Goal: Check status: Check status

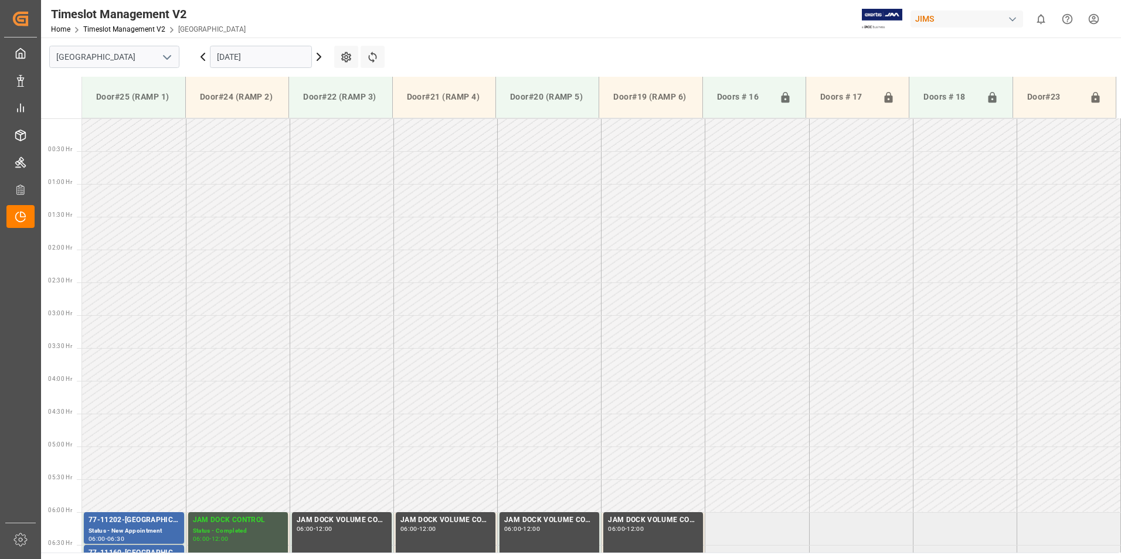
scroll to position [363, 0]
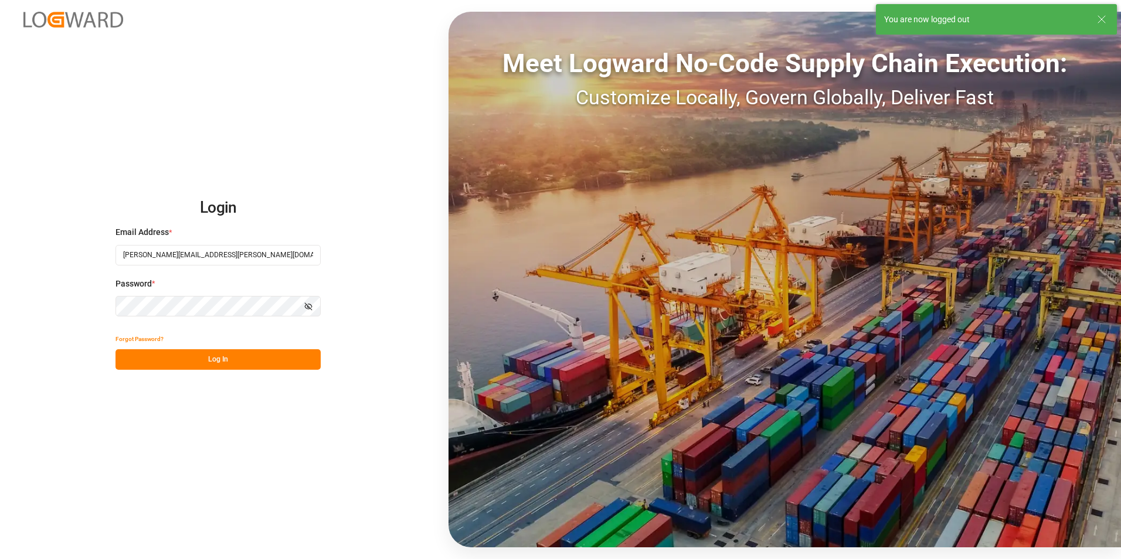
click at [231, 365] on button "Log In" at bounding box center [217, 359] width 205 height 21
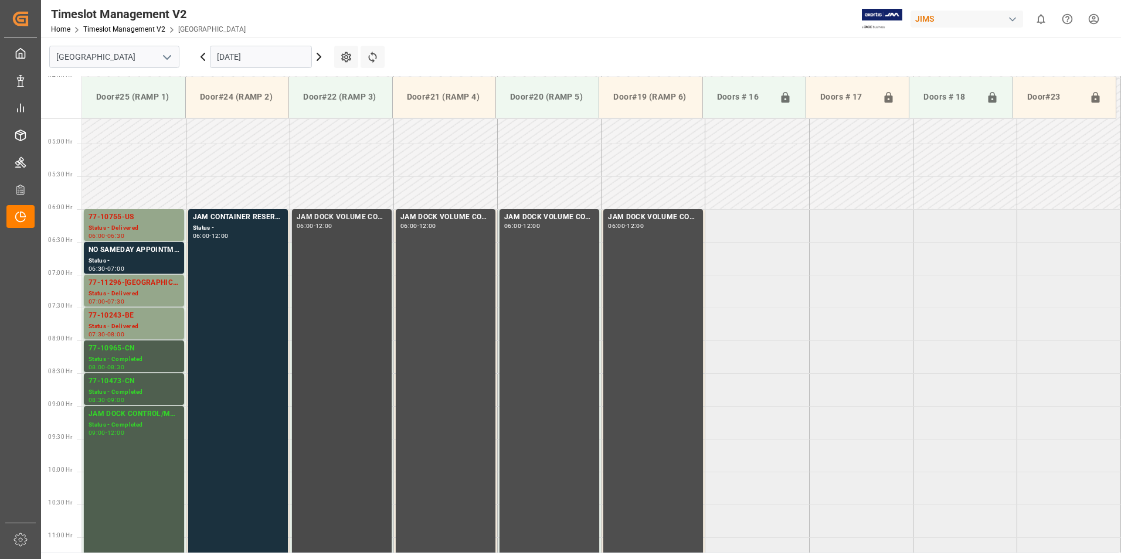
scroll to position [312, 0]
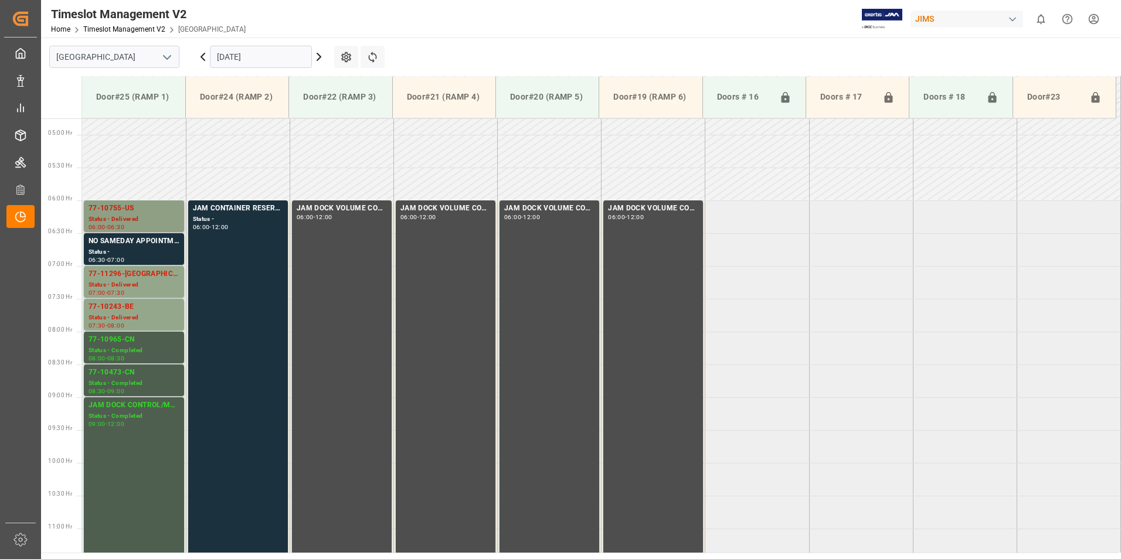
click at [118, 203] on div "77-10755-US" at bounding box center [134, 209] width 91 height 12
click at [110, 283] on div "Status - Delivered" at bounding box center [134, 285] width 91 height 10
click at [112, 278] on div "77-11296-[GEOGRAPHIC_DATA]" at bounding box center [134, 274] width 91 height 12
click at [118, 310] on div "77-10243-BE" at bounding box center [134, 307] width 91 height 12
click at [121, 343] on div "77-10965-CN" at bounding box center [134, 340] width 91 height 12
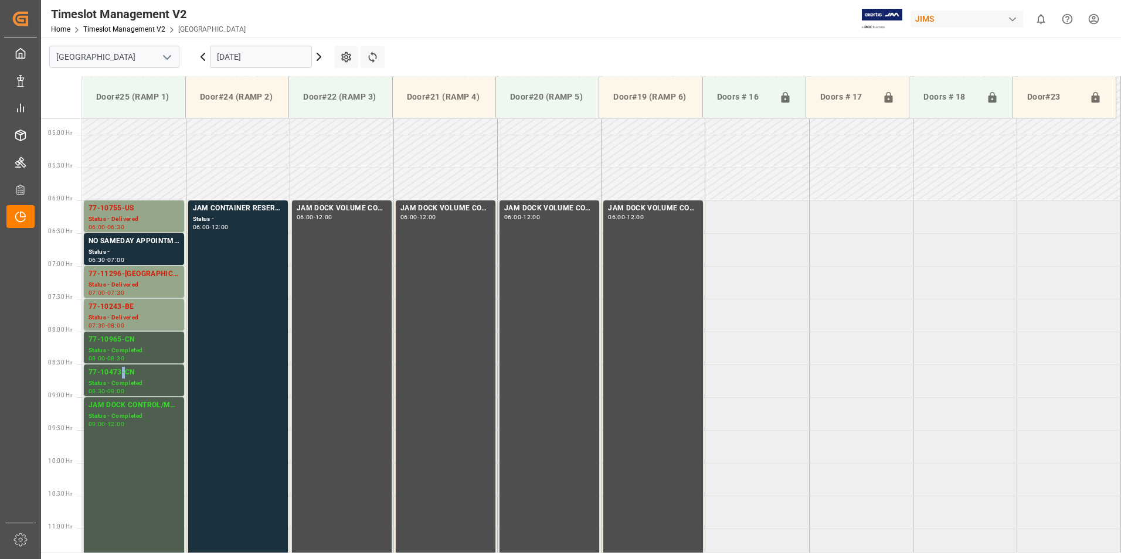
click at [123, 373] on div "77-10473-CN" at bounding box center [134, 373] width 91 height 12
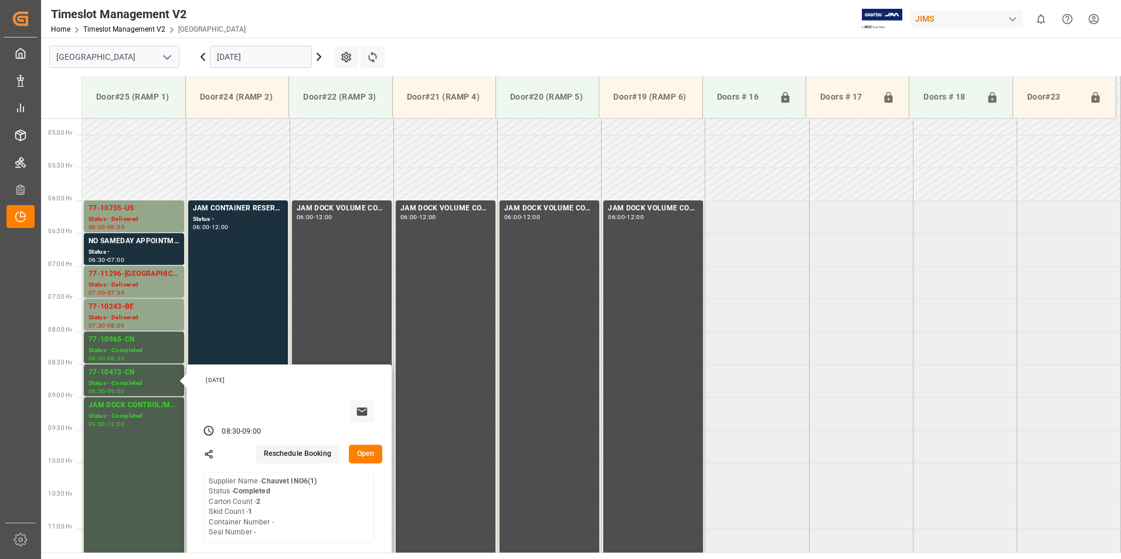
click at [222, 56] on input "[DATE]" at bounding box center [261, 57] width 102 height 22
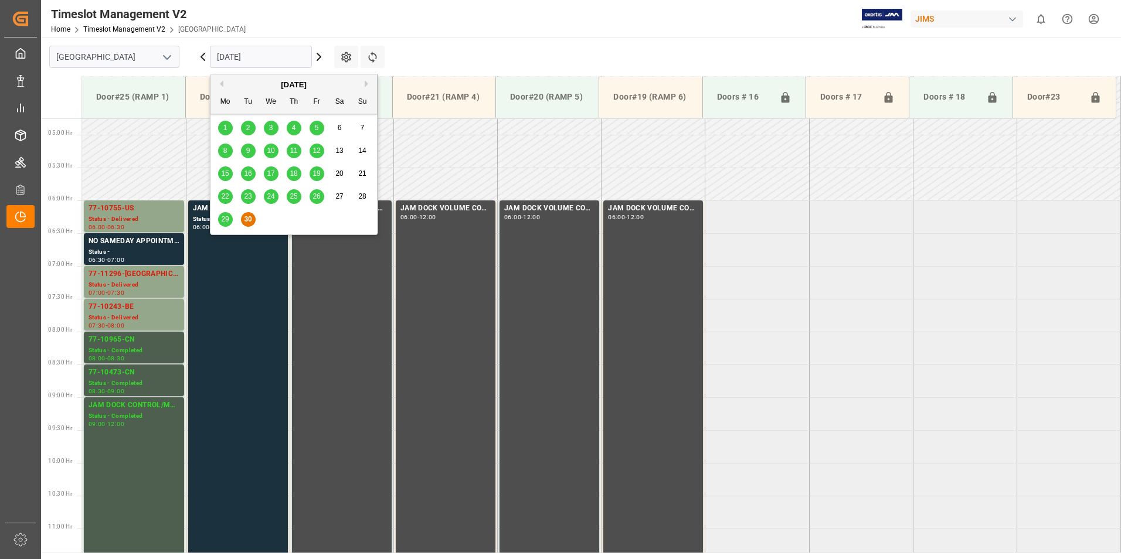
click at [366, 84] on button "Next Month" at bounding box center [368, 83] width 7 height 7
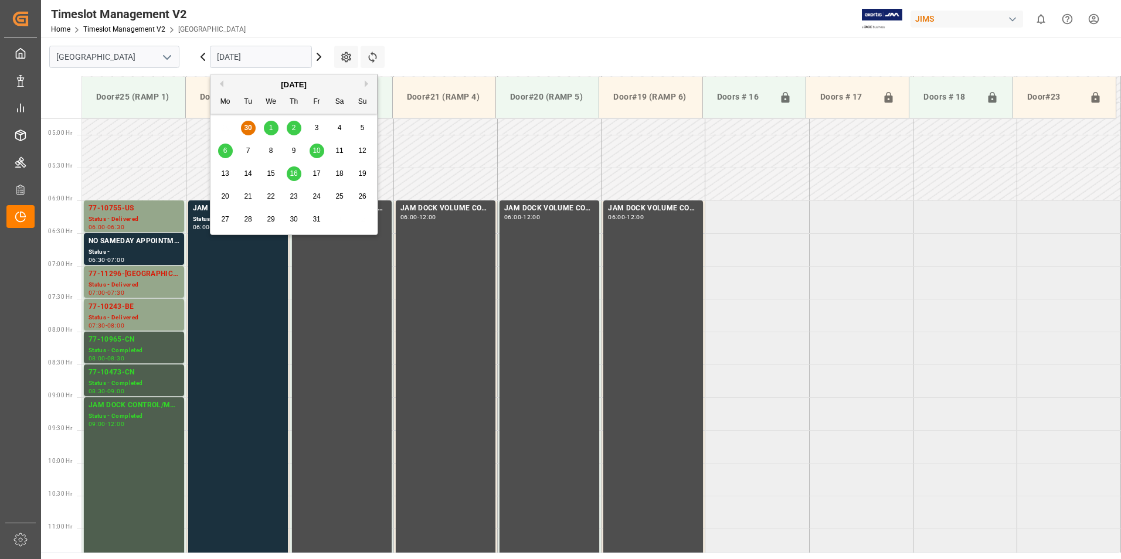
click at [269, 128] on span "1" at bounding box center [271, 128] width 4 height 8
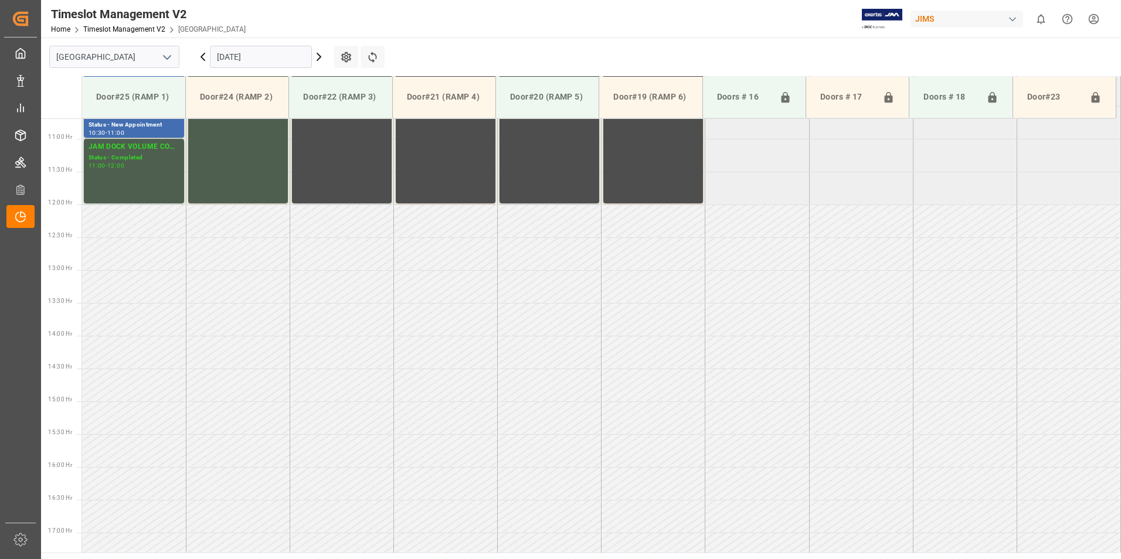
scroll to position [370, 0]
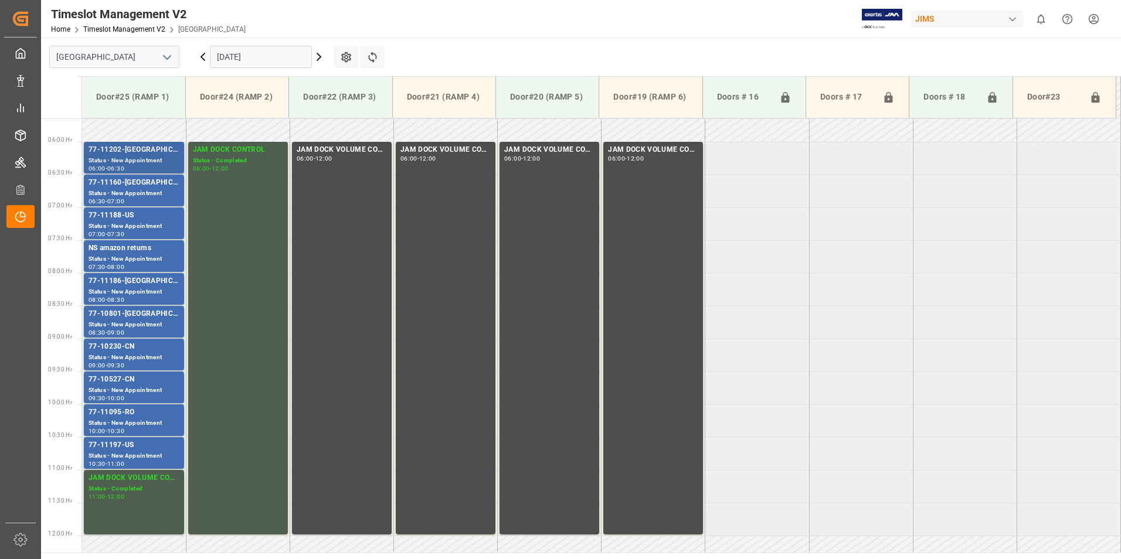
click at [110, 149] on div "77-11202-[GEOGRAPHIC_DATA]" at bounding box center [134, 150] width 91 height 12
click at [115, 186] on div "77-11160-[GEOGRAPHIC_DATA]" at bounding box center [134, 183] width 91 height 12
click at [122, 214] on div "77-11188-US" at bounding box center [134, 216] width 91 height 12
click at [117, 281] on div "77-11186-[GEOGRAPHIC_DATA]" at bounding box center [134, 281] width 91 height 12
click at [105, 320] on div "Status - New Appointment" at bounding box center [134, 325] width 91 height 10
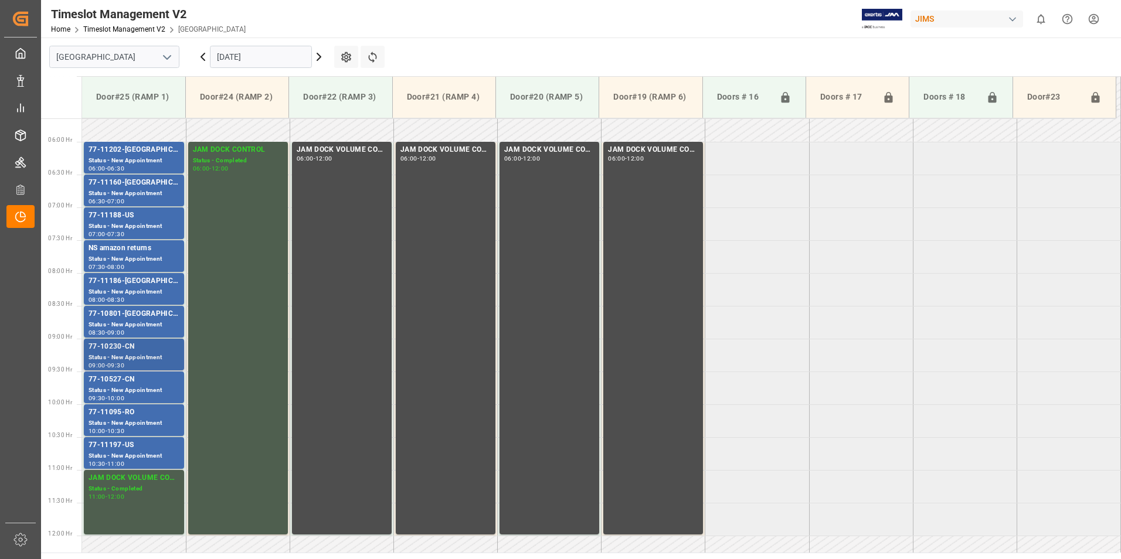
click at [115, 348] on div "77-10230-CN" at bounding box center [134, 347] width 91 height 12
click at [123, 379] on div "77-10527-CN" at bounding box center [134, 380] width 91 height 12
click at [127, 416] on div "77-11095-RO" at bounding box center [134, 413] width 91 height 12
click at [122, 445] on div "77-11197-US" at bounding box center [134, 446] width 91 height 12
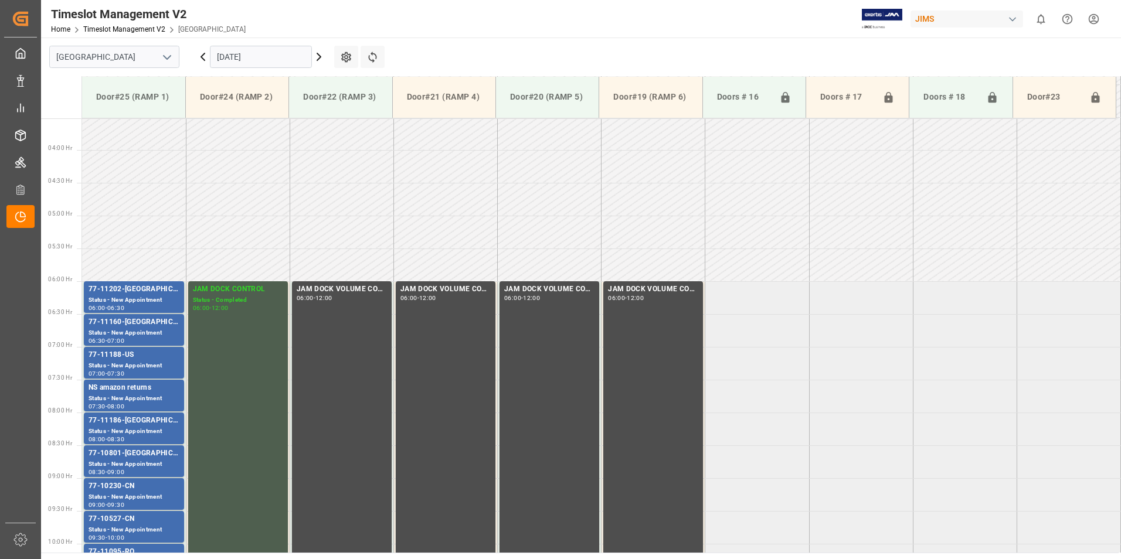
scroll to position [195, 0]
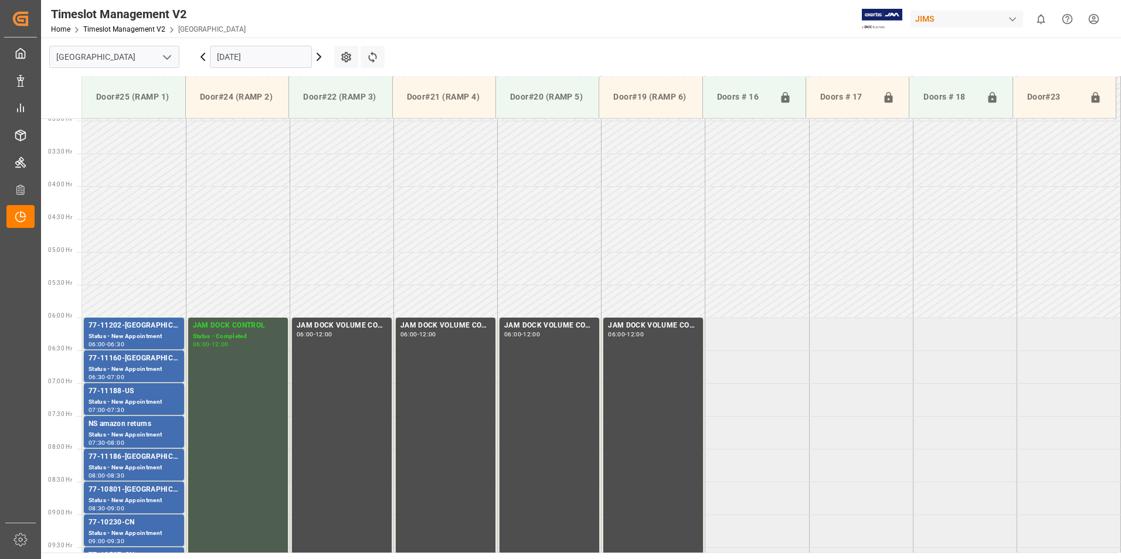
click at [256, 53] on input "[DATE]" at bounding box center [261, 57] width 102 height 22
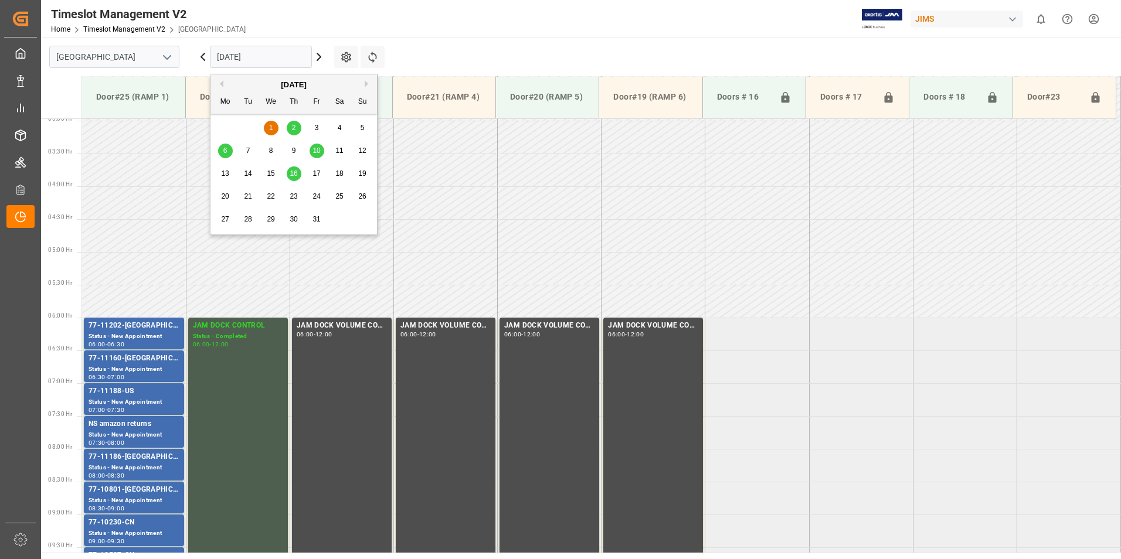
click at [294, 130] on span "2" at bounding box center [294, 128] width 4 height 8
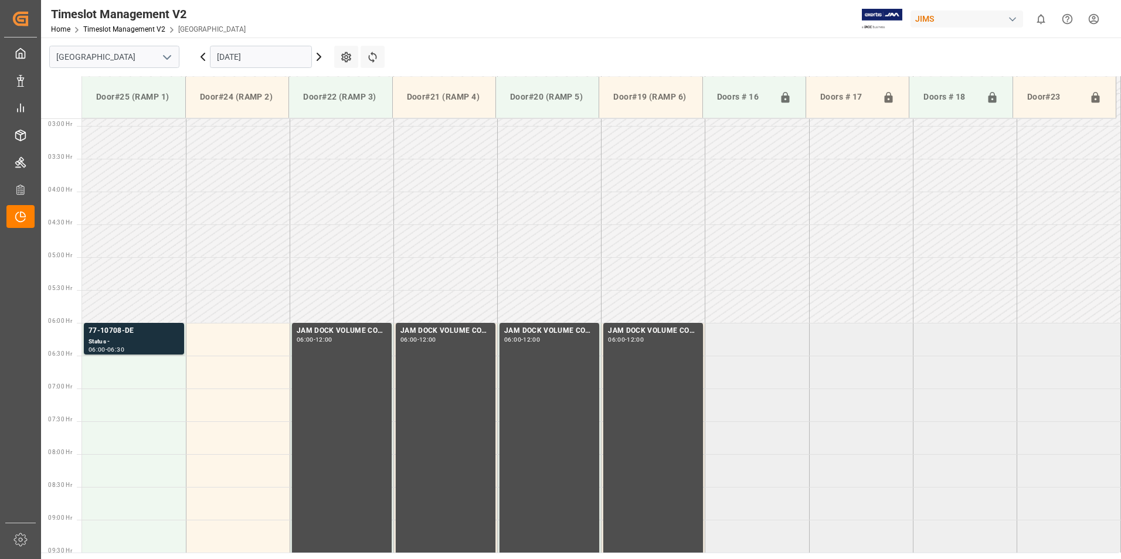
scroll to position [188, 0]
click at [124, 338] on div "77-10708-DE" at bounding box center [134, 333] width 91 height 12
